Goal: Ask a question

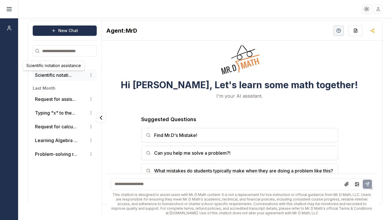
click at [56, 76] on button "Scientific notati..." at bounding box center [53, 75] width 37 height 7
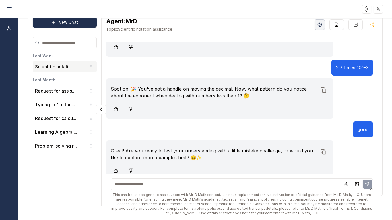
scroll to position [388, 0]
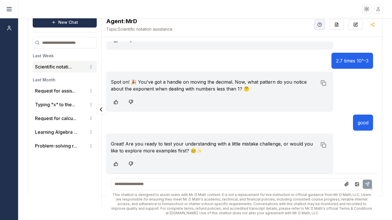
click at [92, 68] on html "Toggle theme Toggle user menu Chat New Chat Last Week Scientific notati... Last…" at bounding box center [196, 110] width 392 height 220
click at [70, 87] on div "Delete" at bounding box center [76, 86] width 34 height 9
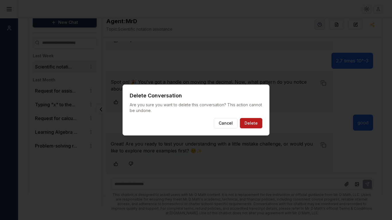
click at [245, 123] on button "Delete" at bounding box center [251, 123] width 22 height 10
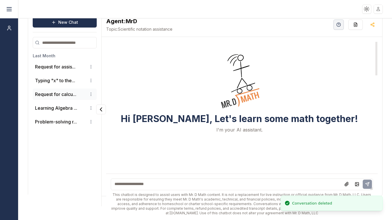
scroll to position [0, 0]
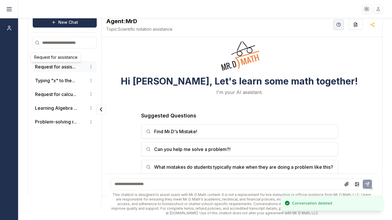
click at [57, 71] on li "Request for assis..." at bounding box center [65, 66] width 64 height 11
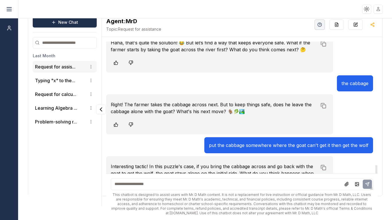
scroll to position [1999, 0]
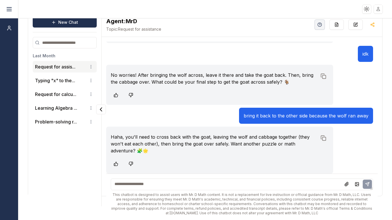
click at [188, 186] on textarea at bounding box center [242, 185] width 263 height 12
type textarea "******"
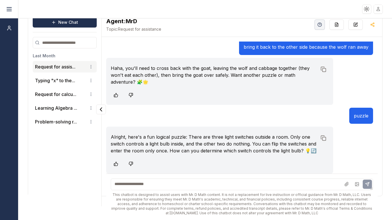
scroll to position [2068, 0]
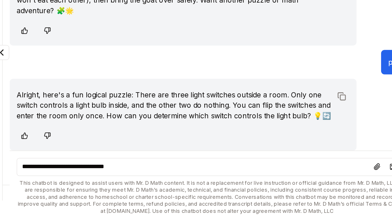
type textarea "**********"
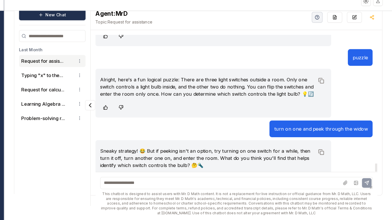
scroll to position [2136, 0]
